Goal: Navigation & Orientation: Find specific page/section

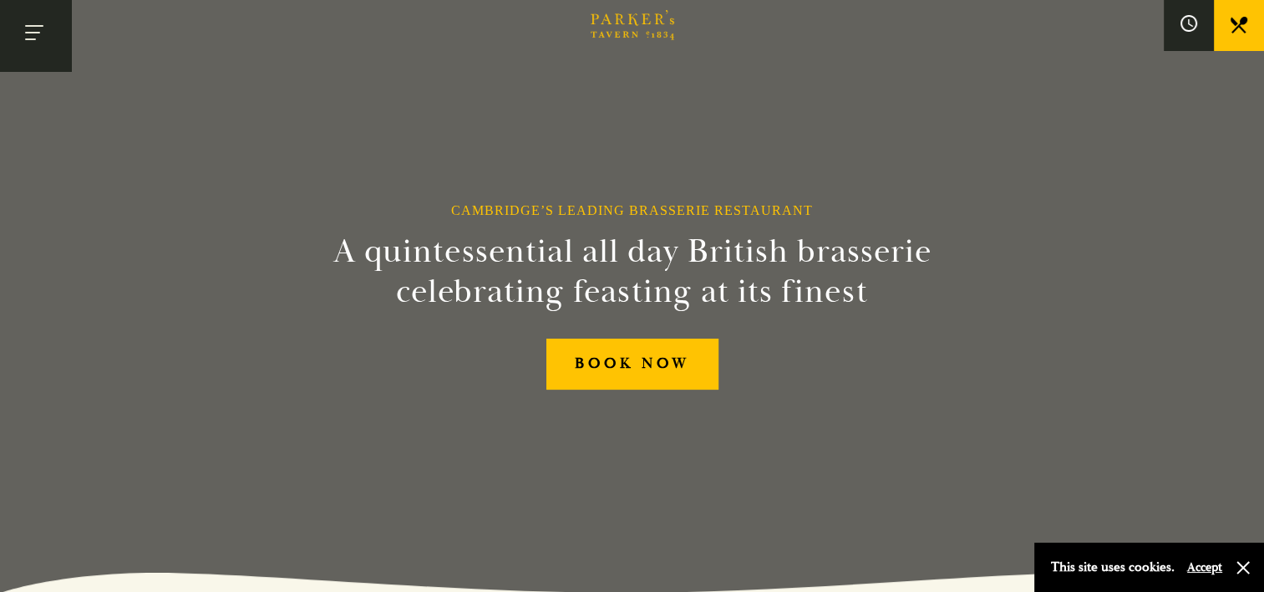
click at [47, 33] on button "Toggle navigation" at bounding box center [35, 35] width 71 height 71
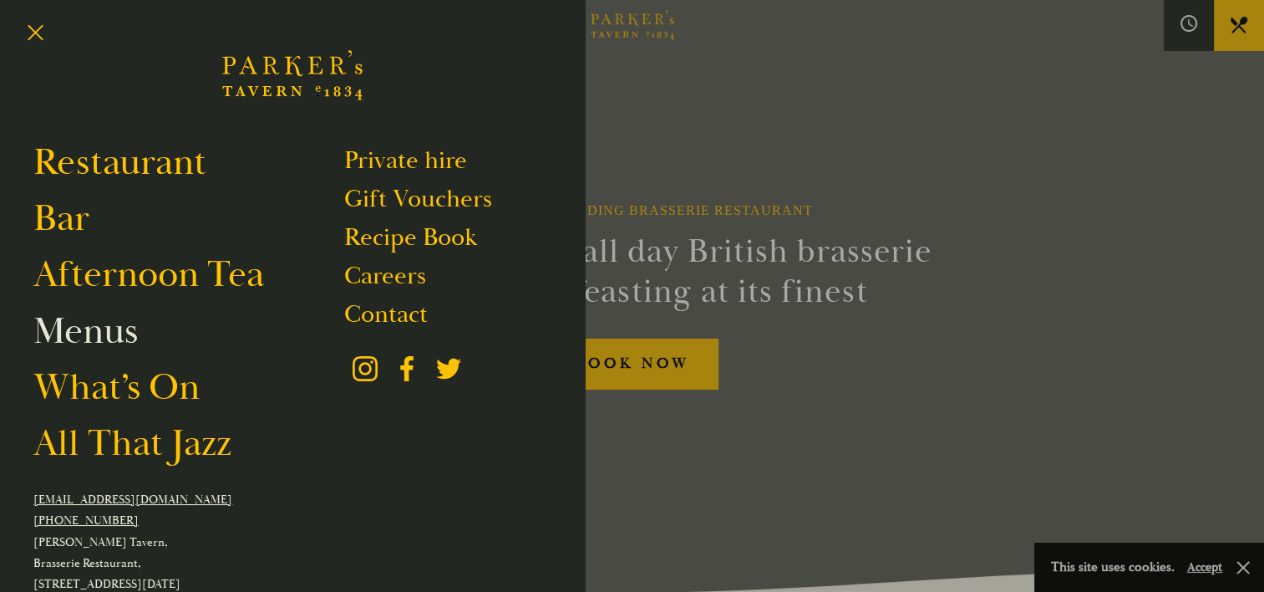
click at [107, 334] on link "Menus" at bounding box center [85, 331] width 104 height 47
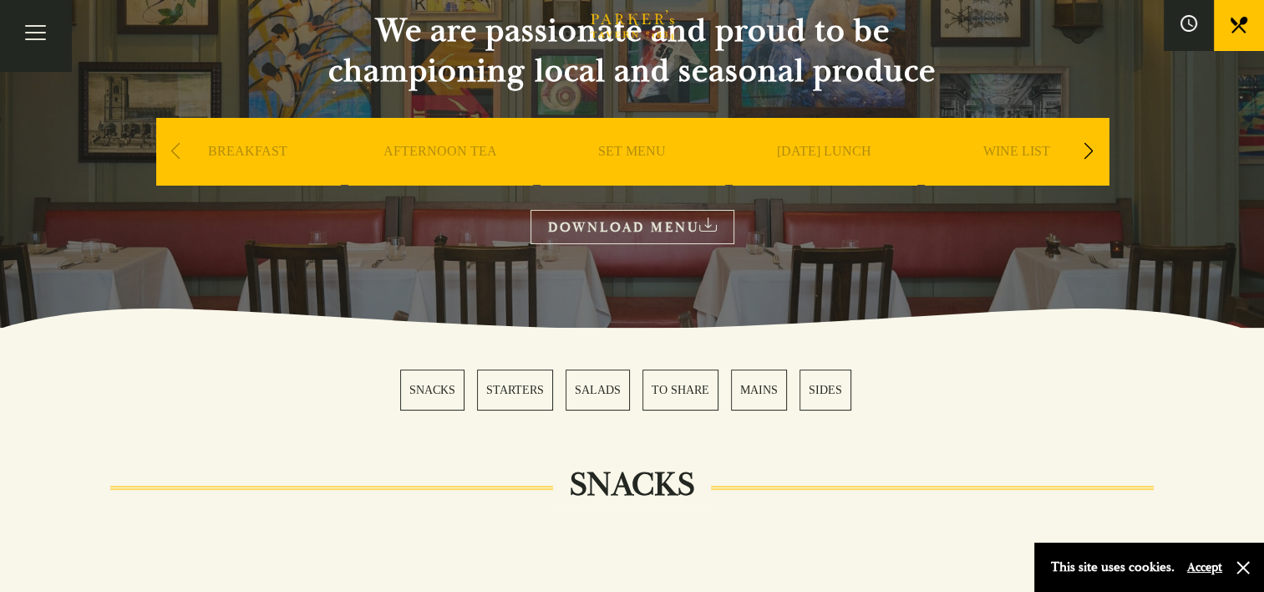
scroll to position [181, 0]
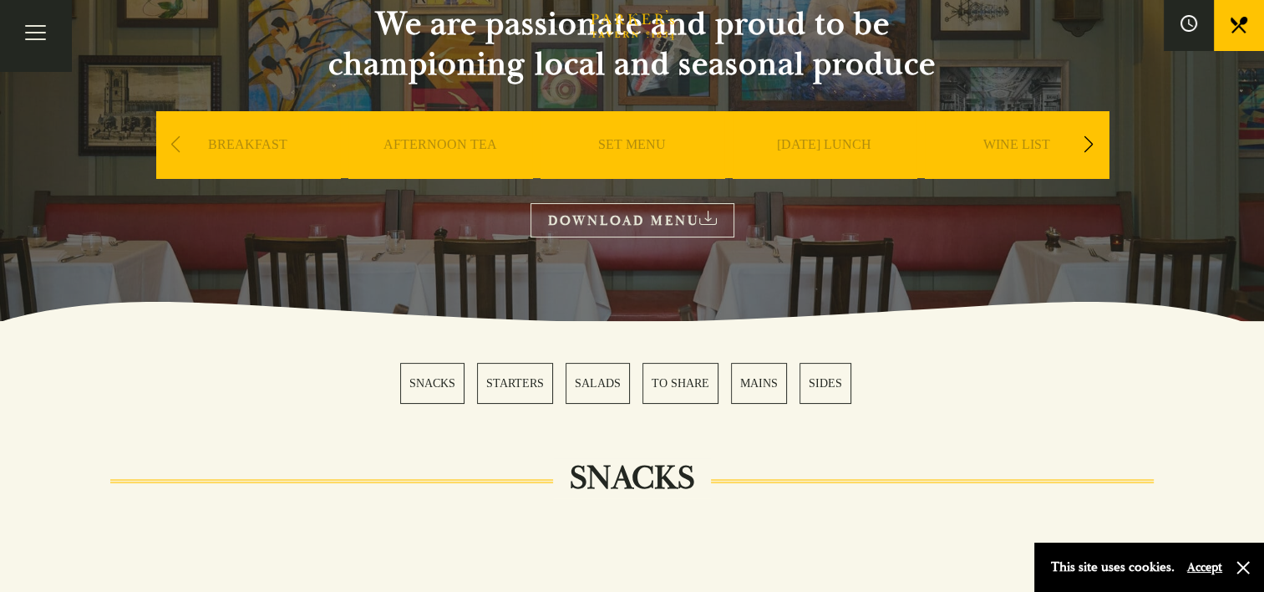
click at [628, 152] on link "SET MENU" at bounding box center [632, 169] width 68 height 67
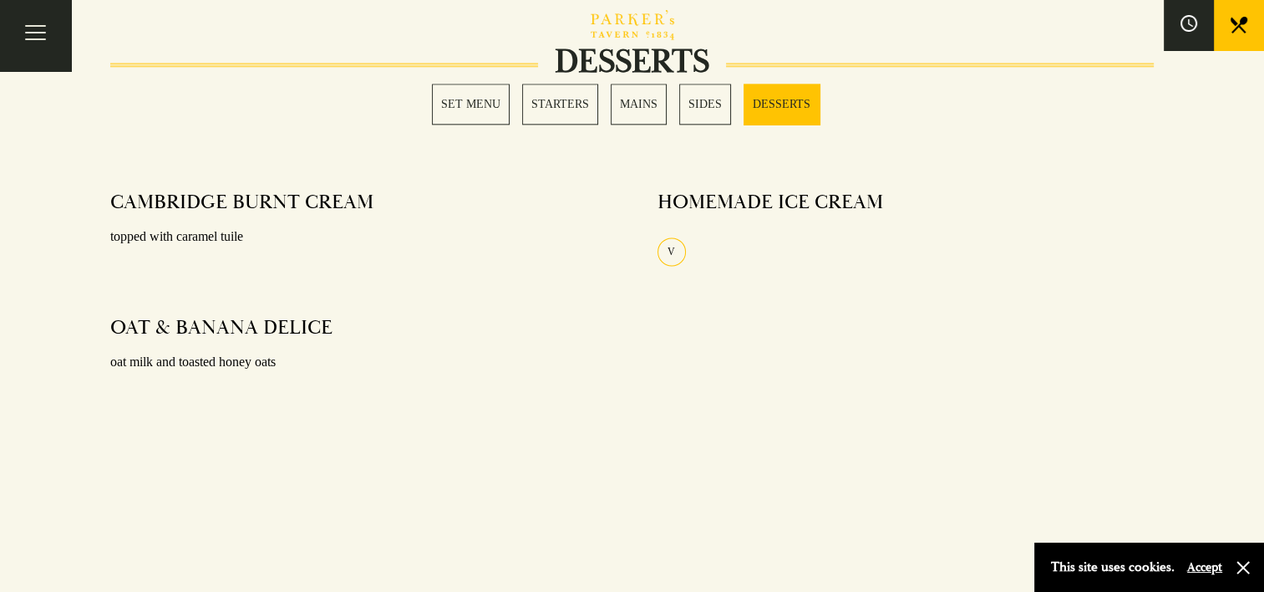
scroll to position [2190, 0]
